Goal: Use online tool/utility

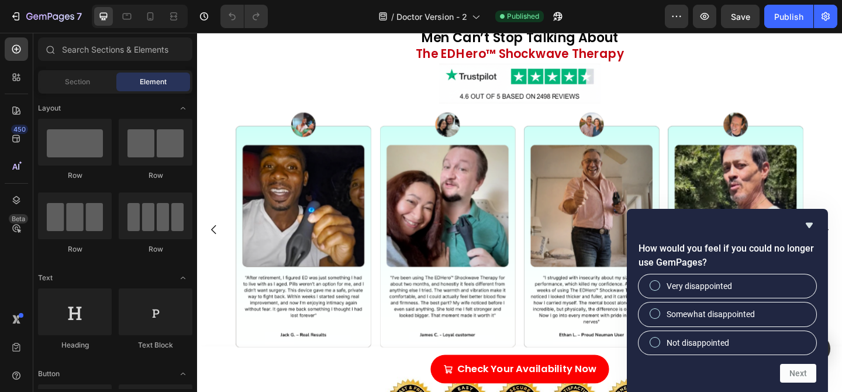
scroll to position [3674, 0]
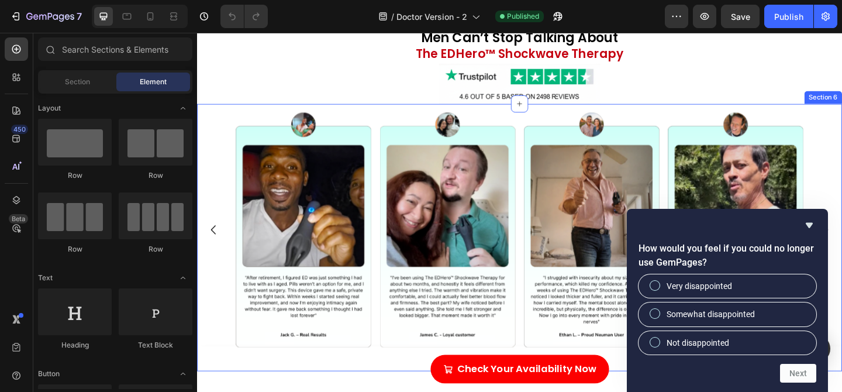
click at [397, 110] on div at bounding box center [548, 88] width 702 height 44
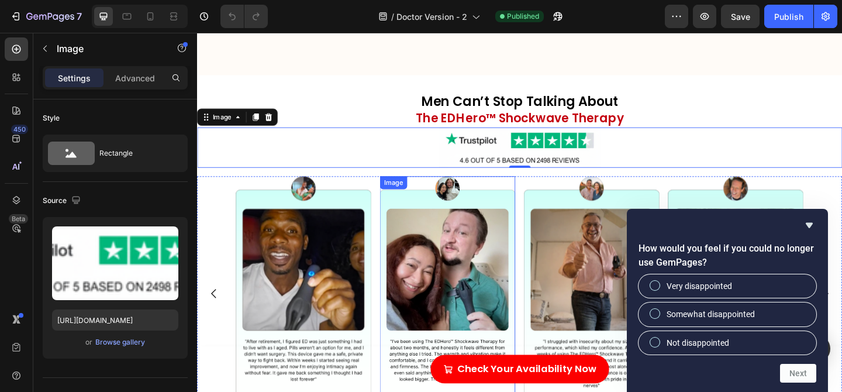
scroll to position [3693, 0]
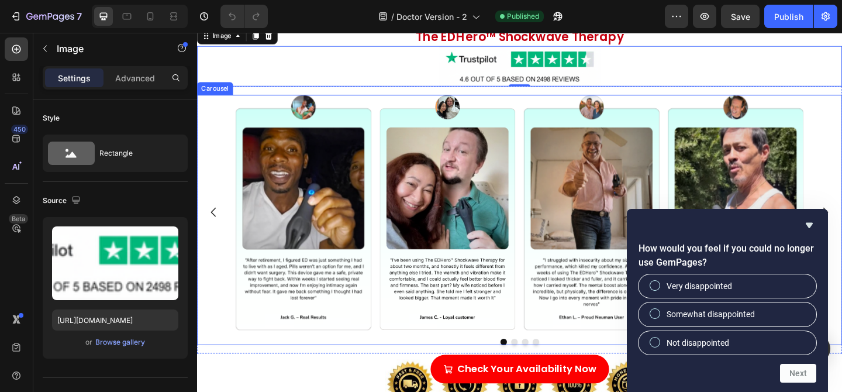
click at [238, 185] on div "Image Image Image Image" at bounding box center [548, 229] width 702 height 256
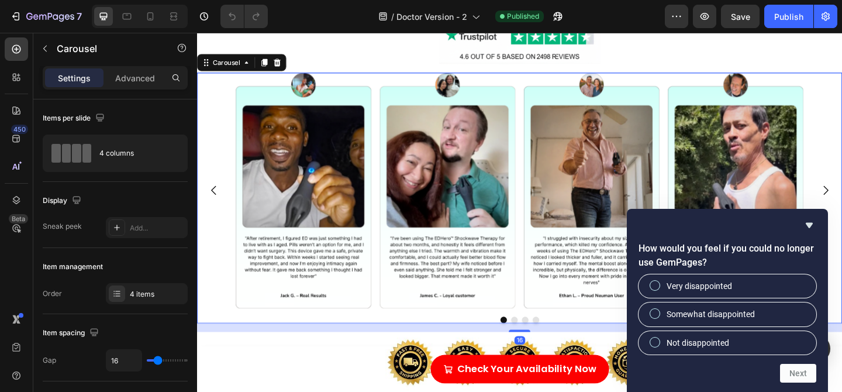
scroll to position [3723, 0]
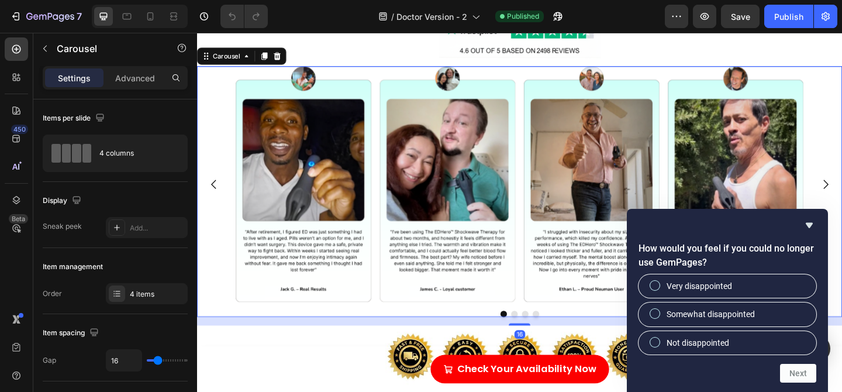
click at [213, 196] on icon "Carousel Back Arrow" at bounding box center [214, 198] width 5 height 10
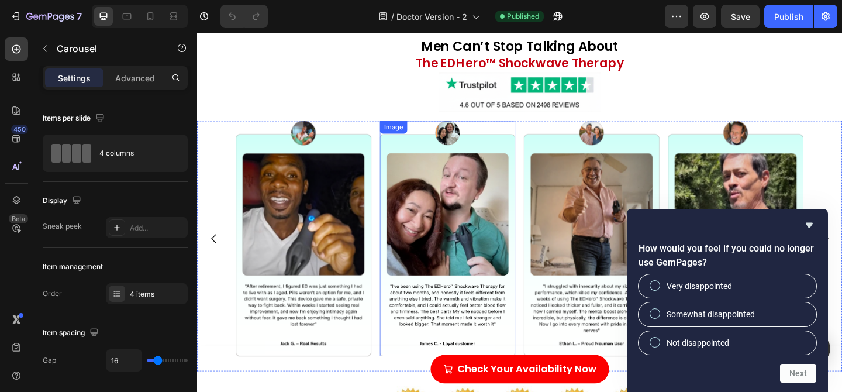
scroll to position [3657, 0]
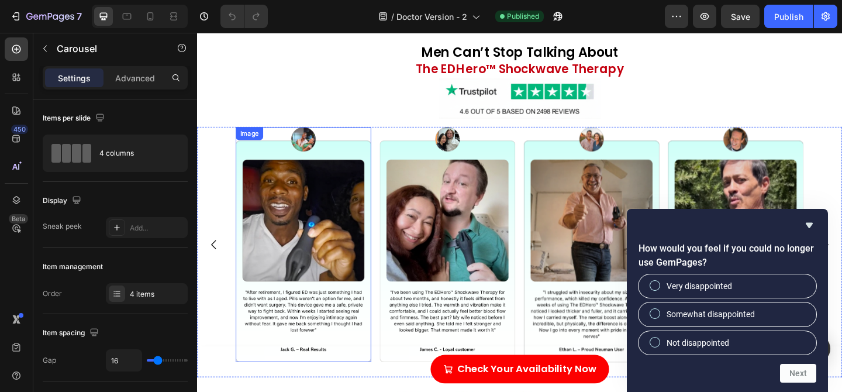
click at [266, 159] on img at bounding box center [312, 264] width 147 height 256
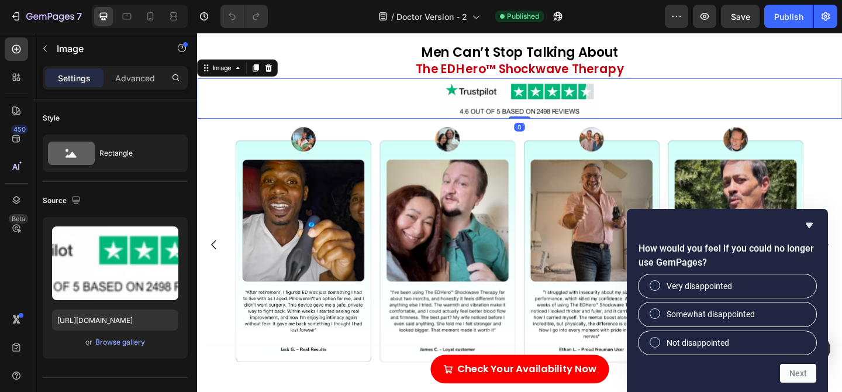
click at [359, 97] on div at bounding box center [548, 104] width 702 height 44
click at [311, 149] on img at bounding box center [312, 264] width 147 height 256
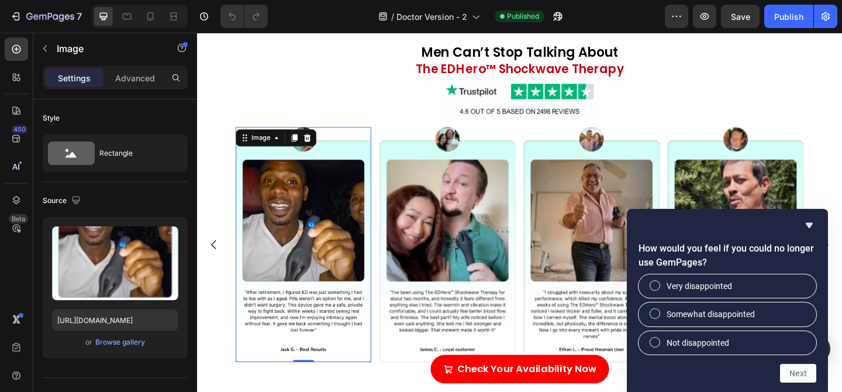
click at [363, 146] on img at bounding box center [312, 264] width 147 height 256
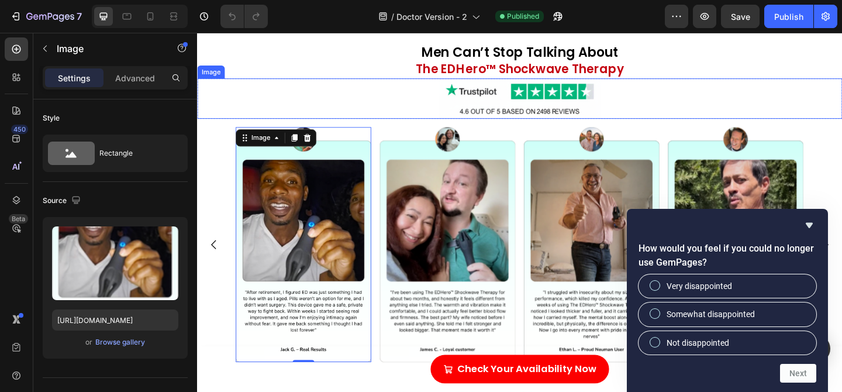
click at [371, 118] on div at bounding box center [548, 104] width 702 height 44
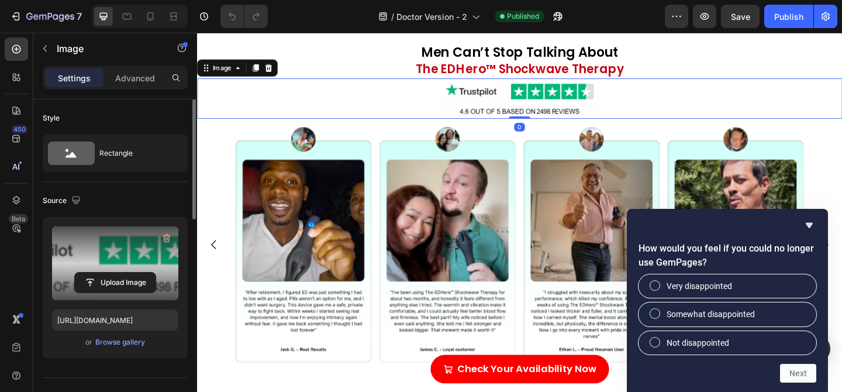
click at [114, 260] on label at bounding box center [115, 263] width 126 height 74
click at [114, 273] on input "file" at bounding box center [115, 283] width 81 height 20
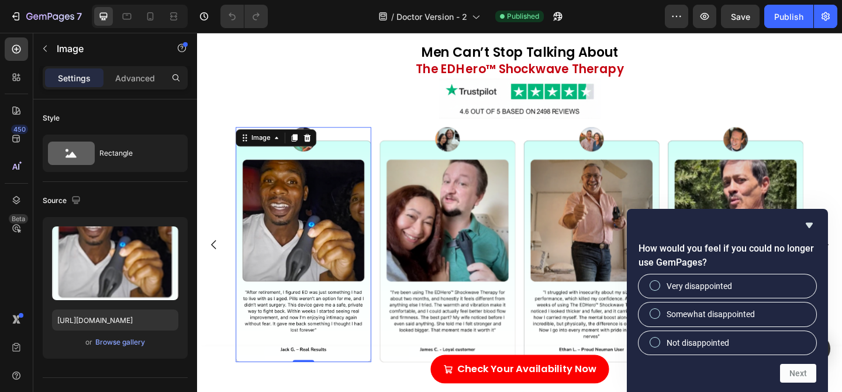
click at [319, 247] on img at bounding box center [312, 264] width 147 height 256
click at [318, 247] on img at bounding box center [312, 264] width 147 height 256
click at [128, 318] on input "[URL][DOMAIN_NAME]" at bounding box center [115, 319] width 126 height 21
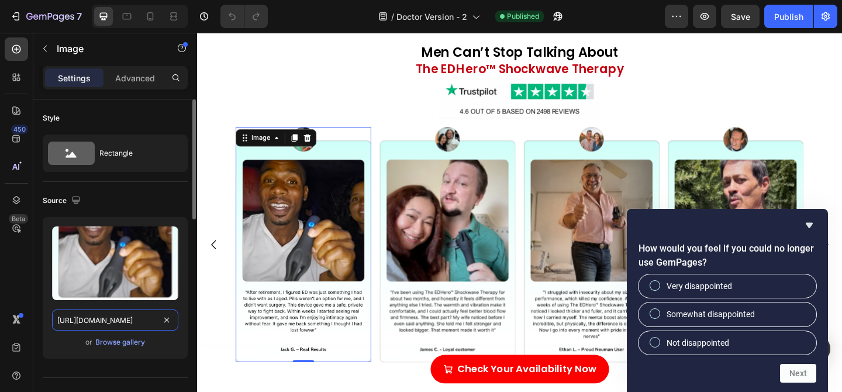
click at [125, 318] on input "[URL][DOMAIN_NAME]" at bounding box center [115, 319] width 126 height 21
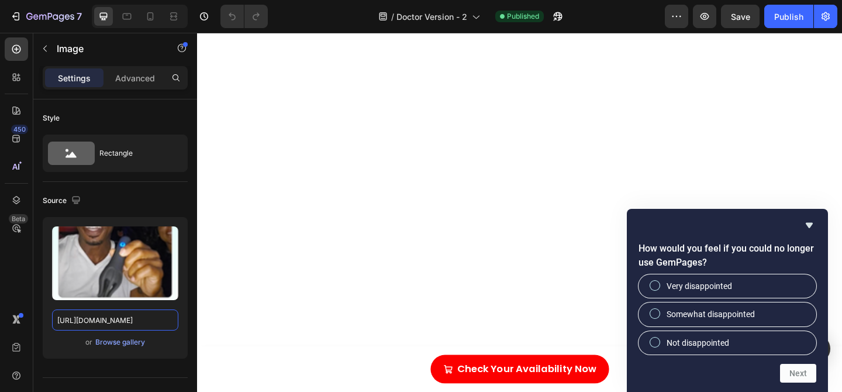
scroll to position [3152, 0]
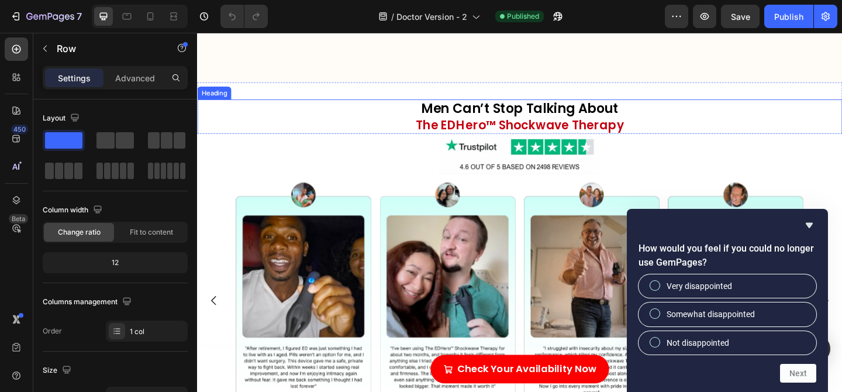
scroll to position [3594, 0]
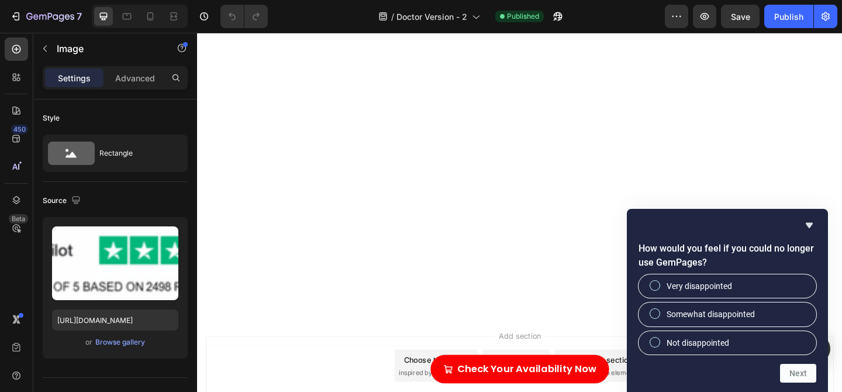
scroll to position [3610, 0]
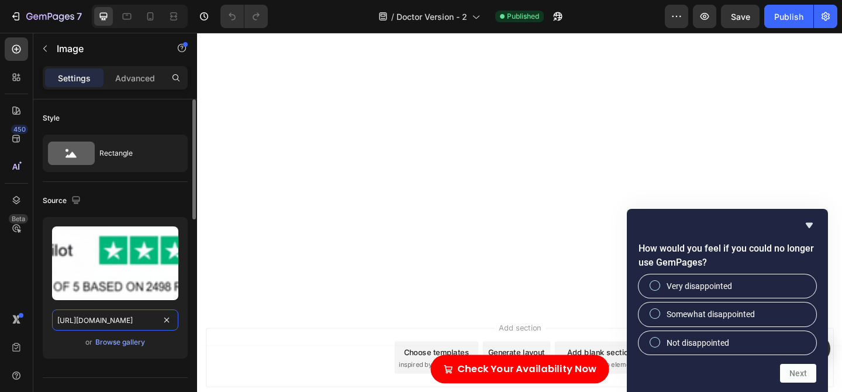
click at [118, 318] on input "[URL][DOMAIN_NAME]" at bounding box center [115, 319] width 126 height 21
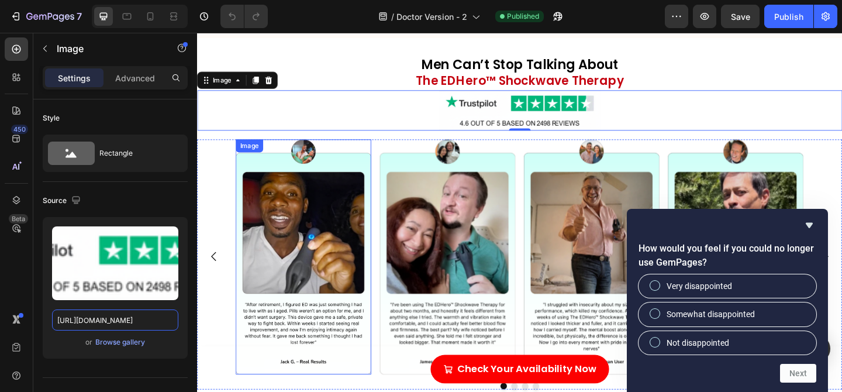
scroll to position [3672, 0]
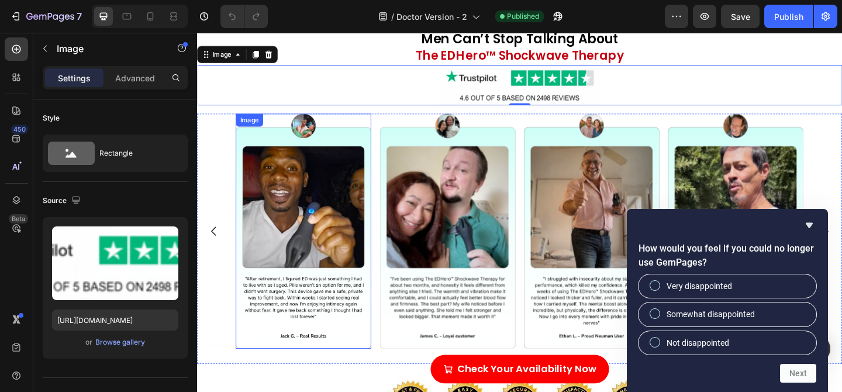
click at [341, 182] on img at bounding box center [312, 249] width 147 height 256
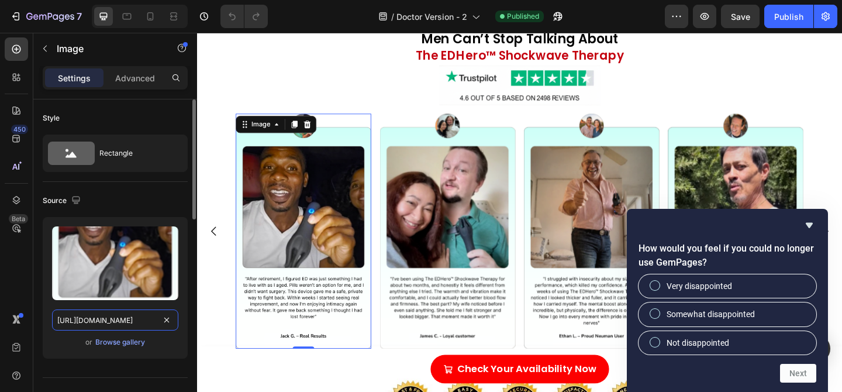
click at [138, 322] on input "[URL][DOMAIN_NAME]" at bounding box center [115, 319] width 126 height 21
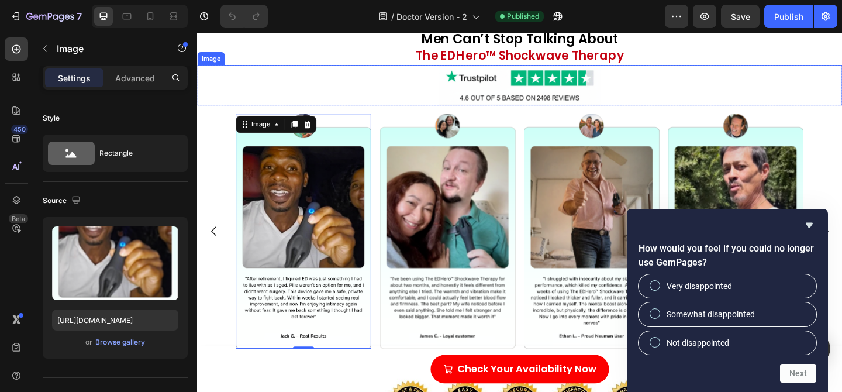
click at [328, 92] on div at bounding box center [548, 90] width 702 height 44
